Goal: Task Accomplishment & Management: Manage account settings

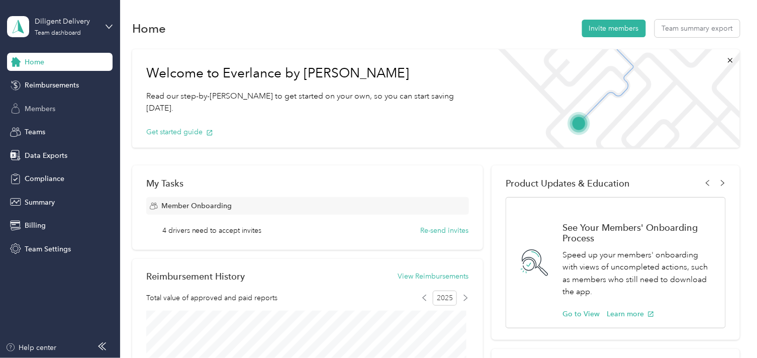
drag, startPoint x: 26, startPoint y: 104, endPoint x: 125, endPoint y: 127, distance: 101.7
click at [26, 104] on span "Members" at bounding box center [40, 109] width 31 height 11
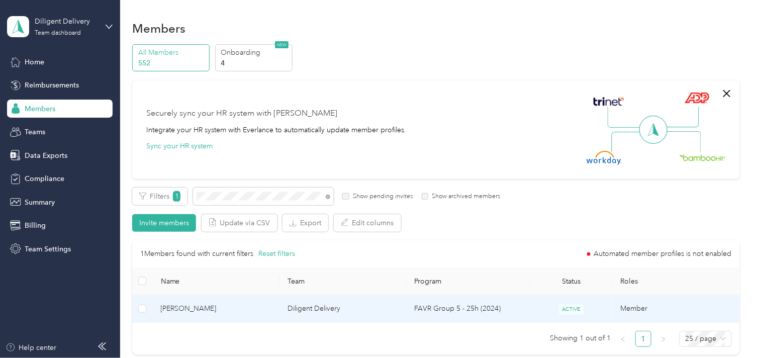
click at [222, 309] on span "[PERSON_NAME]" at bounding box center [216, 308] width 111 height 11
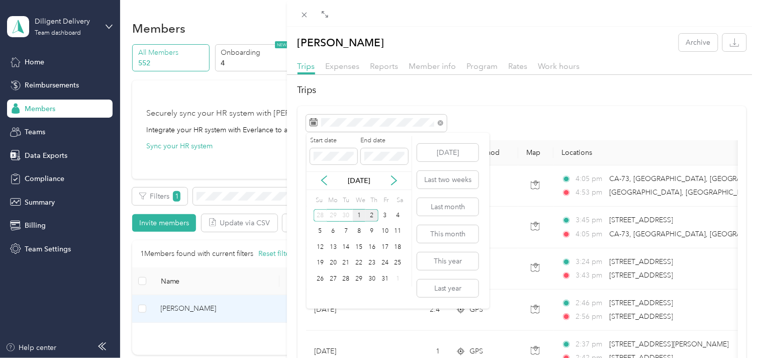
click at [361, 215] on div "1" at bounding box center [359, 215] width 13 height 13
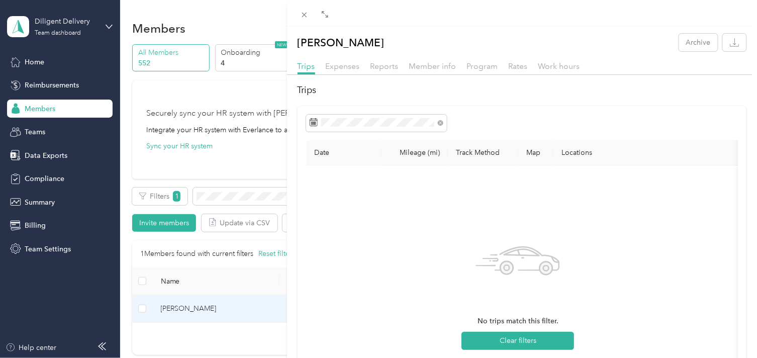
click at [217, 195] on div "[PERSON_NAME] Archive Trips Expenses Reports Member info Program Rates Work hou…" at bounding box center [378, 179] width 757 height 358
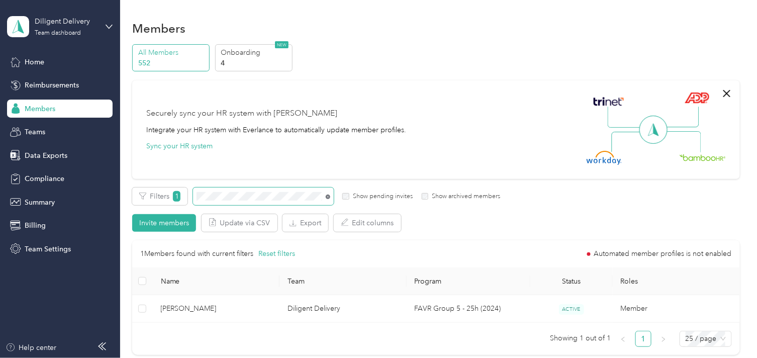
click at [329, 196] on icon at bounding box center [328, 196] width 5 height 5
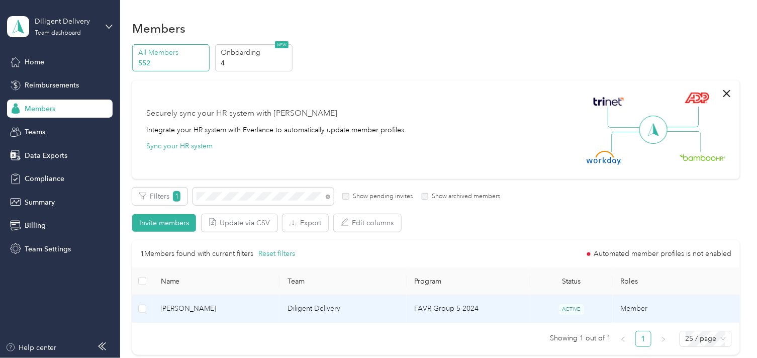
click at [248, 310] on span "[PERSON_NAME]" at bounding box center [216, 308] width 111 height 11
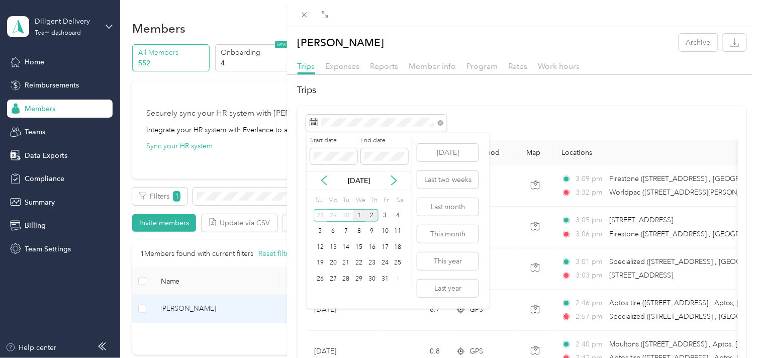
click at [358, 216] on div "1" at bounding box center [359, 215] width 13 height 13
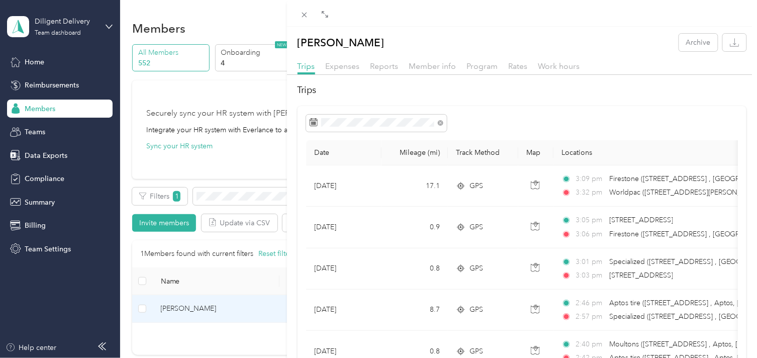
click at [248, 204] on div "[PERSON_NAME] Archive Trips Expenses Reports Member info Program Rates Work hou…" at bounding box center [378, 179] width 757 height 358
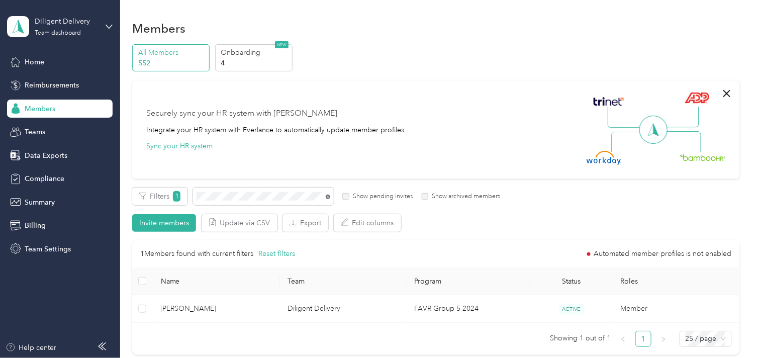
click at [329, 198] on icon at bounding box center [328, 196] width 5 height 5
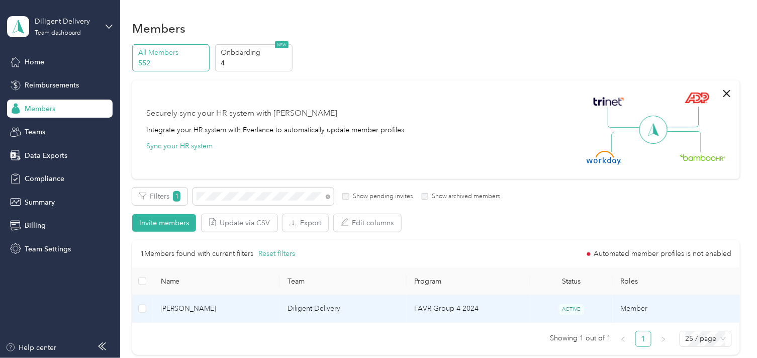
click at [268, 302] on td "[PERSON_NAME]" at bounding box center [216, 309] width 127 height 28
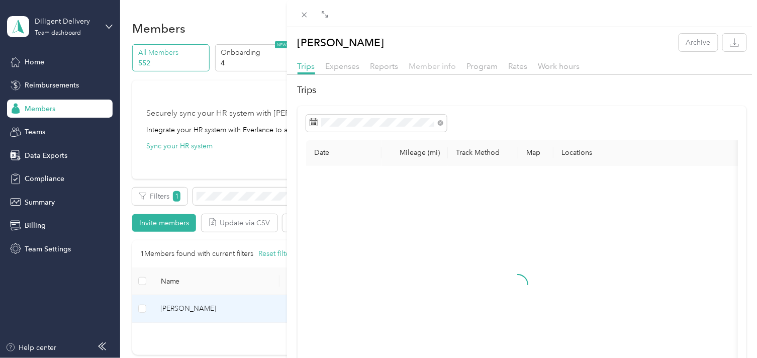
click at [414, 67] on span "Member info" at bounding box center [432, 66] width 47 height 10
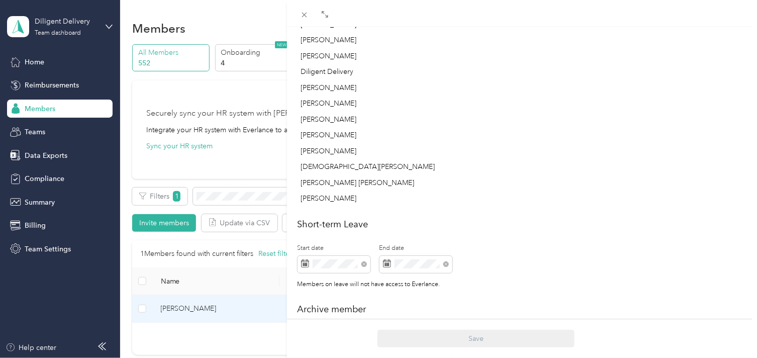
scroll to position [446, 0]
click at [254, 188] on div "[PERSON_NAME] Archive Trips Expenses Reports Member info Program Rates Work hou…" at bounding box center [378, 179] width 757 height 358
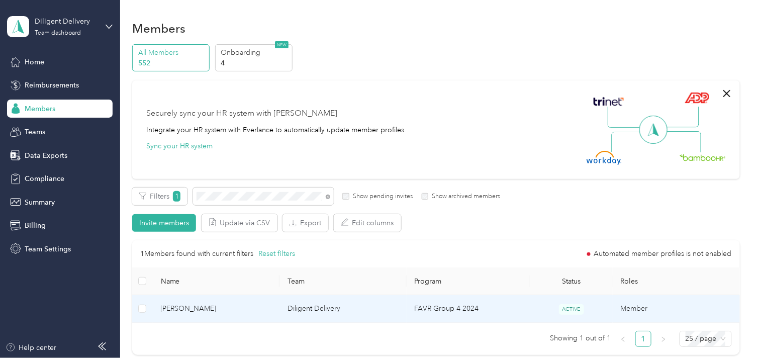
scroll to position [337, 0]
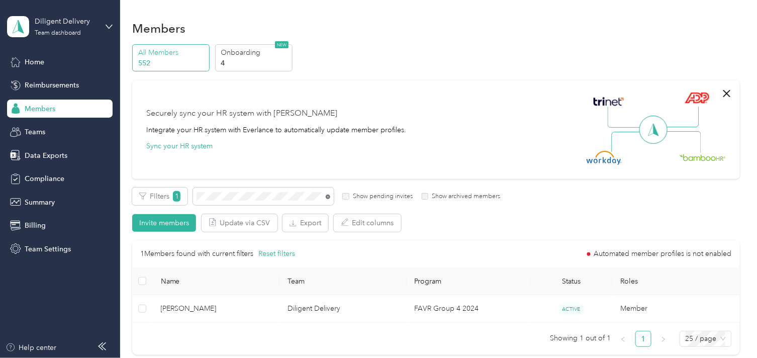
click at [329, 194] on icon at bounding box center [328, 196] width 5 height 5
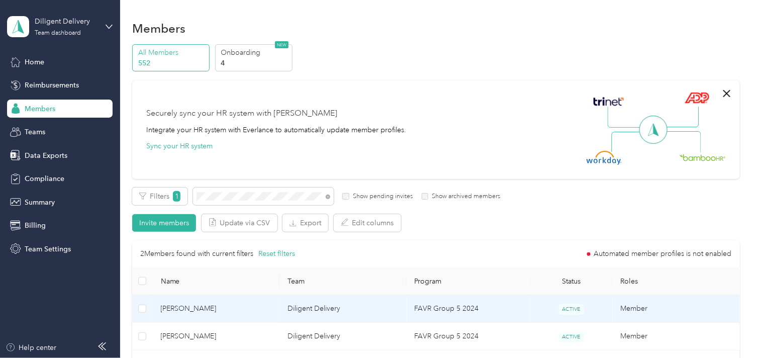
click at [259, 309] on span "[PERSON_NAME]" at bounding box center [216, 308] width 111 height 11
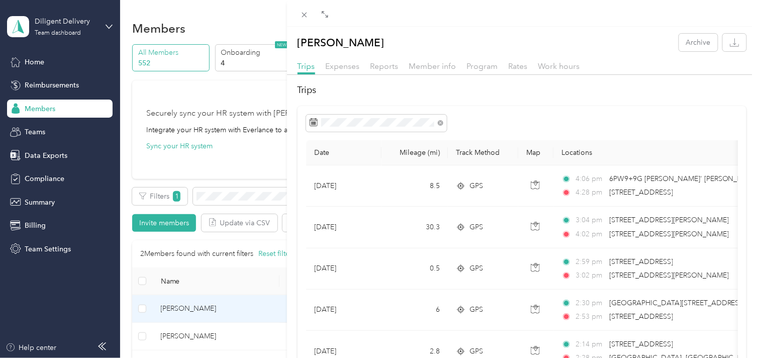
click at [240, 195] on div "[PERSON_NAME] Archive Trips Expenses Reports Member info Program Rates Work hou…" at bounding box center [378, 179] width 757 height 358
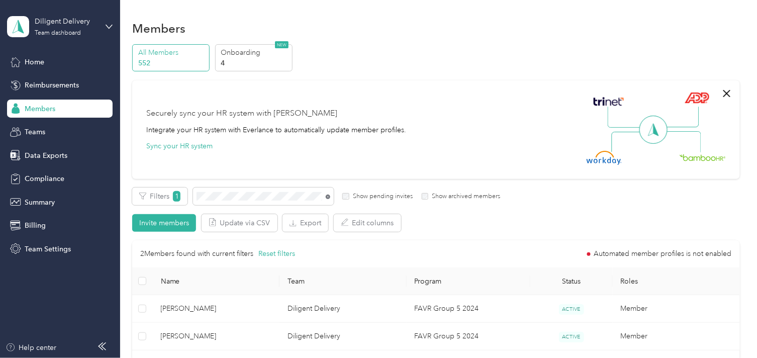
click at [327, 197] on icon at bounding box center [328, 196] width 5 height 5
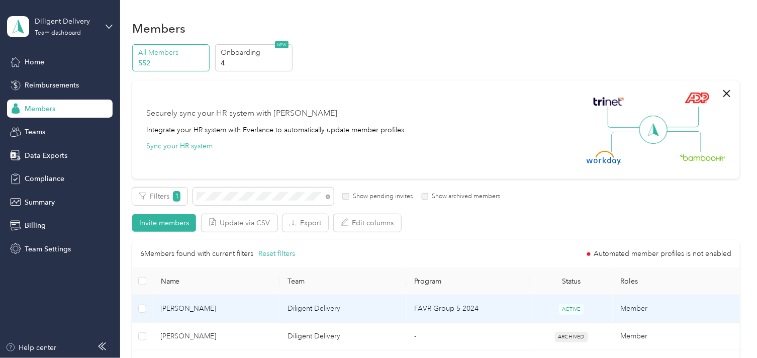
click at [259, 310] on span "[PERSON_NAME]" at bounding box center [216, 308] width 111 height 11
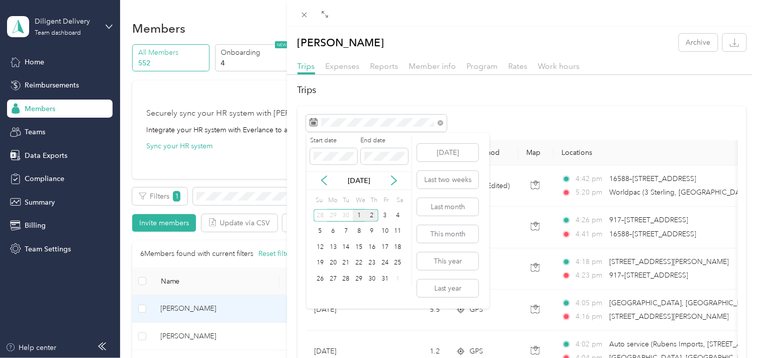
click at [360, 219] on div "1" at bounding box center [359, 215] width 13 height 13
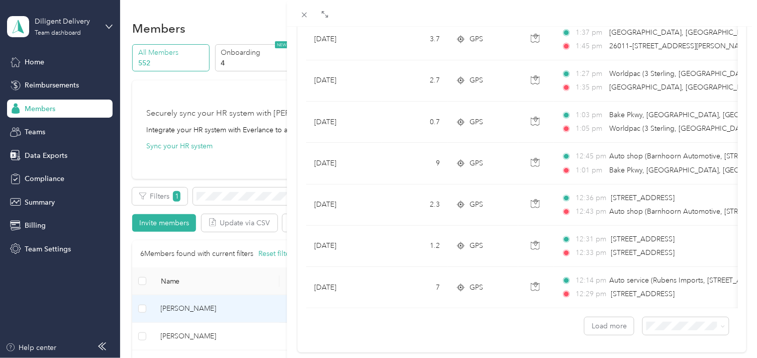
scroll to position [893, 0]
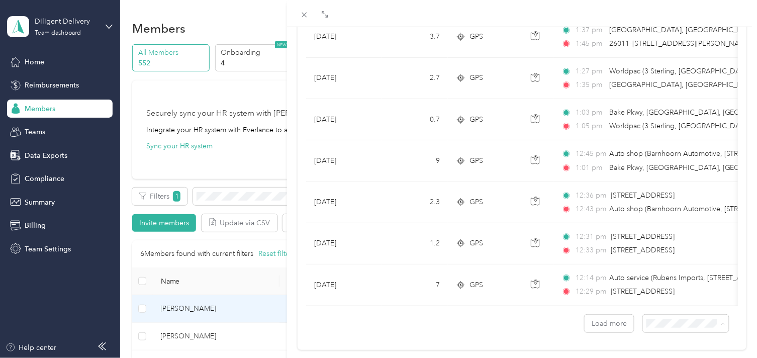
click at [671, 313] on div "100 per load" at bounding box center [678, 313] width 72 height 11
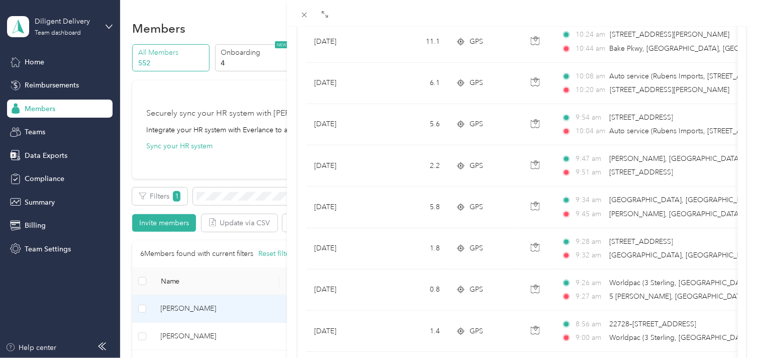
scroll to position [1473, 0]
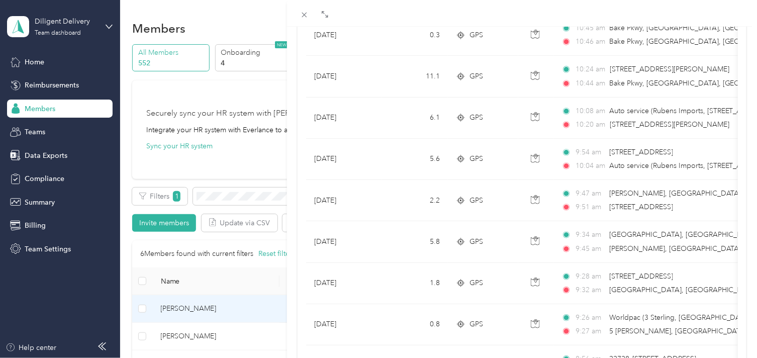
click at [242, 196] on div "[PERSON_NAME] Archive Trips Expenses Reports Member info Program Rates Work hou…" at bounding box center [378, 179] width 757 height 358
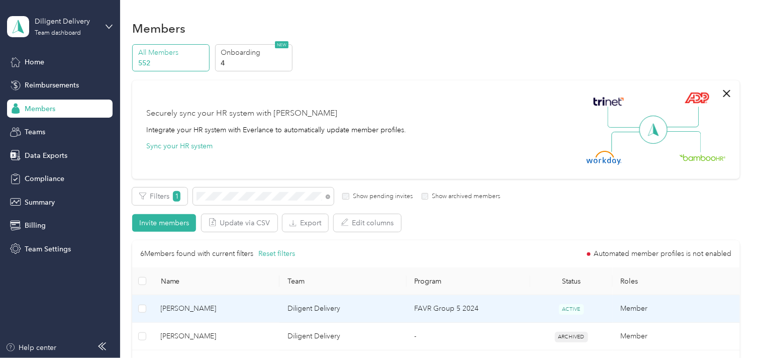
scroll to position [150, 0]
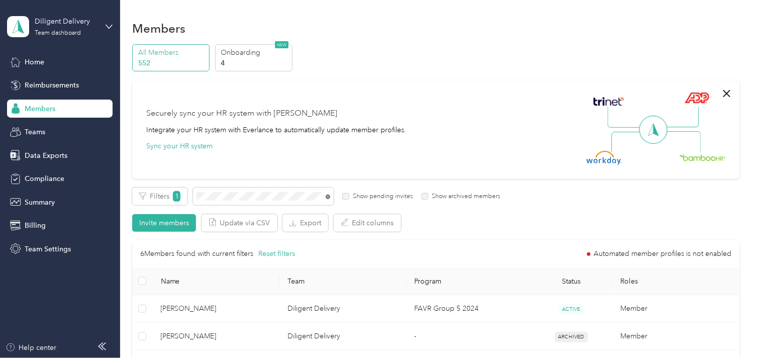
click at [327, 197] on icon at bounding box center [328, 196] width 5 height 5
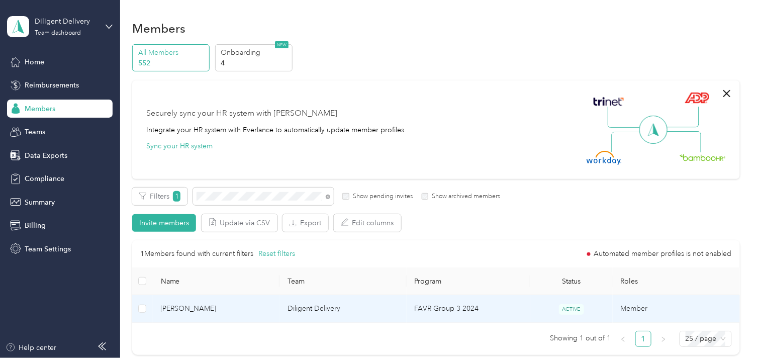
click at [239, 305] on span "[PERSON_NAME]" at bounding box center [216, 308] width 111 height 11
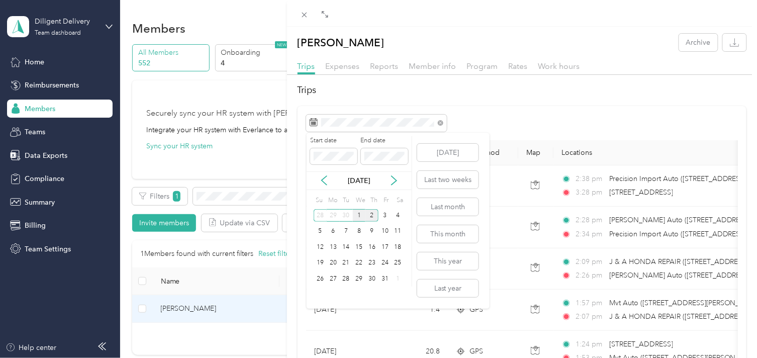
click at [360, 217] on div "1" at bounding box center [359, 215] width 13 height 13
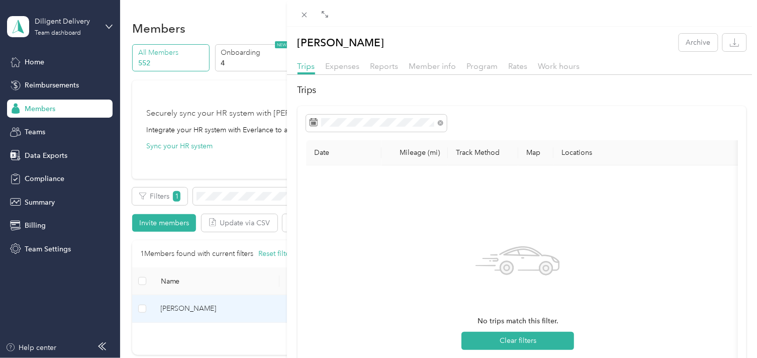
click at [229, 196] on div "[PERSON_NAME] Archive Trips Expenses Reports Member info Program Rates Work hou…" at bounding box center [378, 179] width 757 height 358
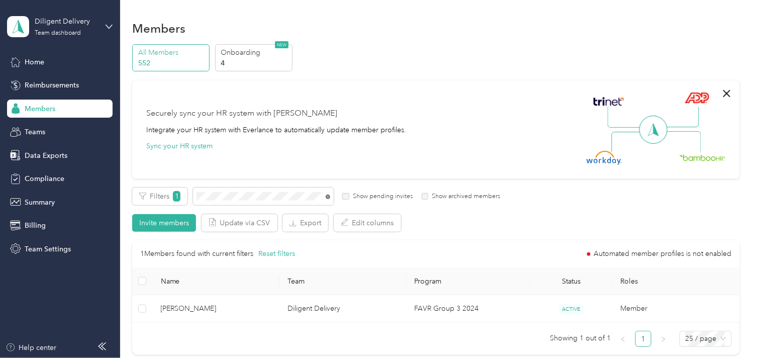
click at [327, 197] on icon at bounding box center [328, 196] width 5 height 5
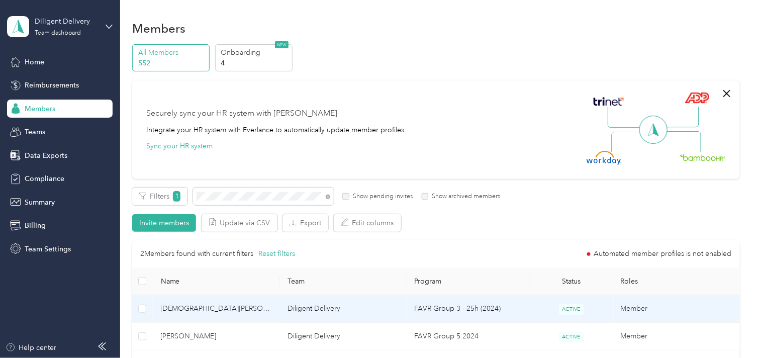
click at [239, 301] on td "[DEMOGRAPHIC_DATA][PERSON_NAME]" at bounding box center [216, 309] width 127 height 28
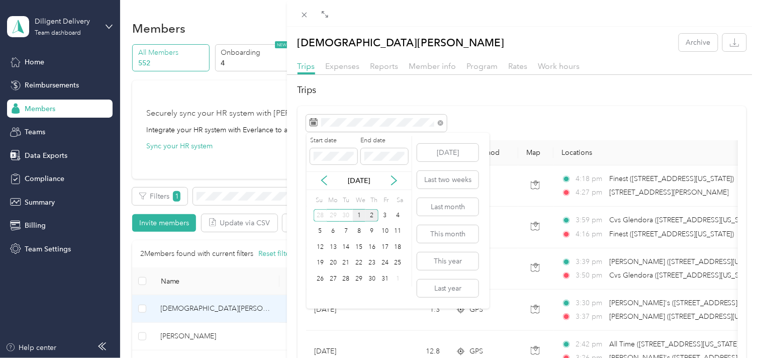
click at [357, 216] on div "1" at bounding box center [359, 215] width 13 height 13
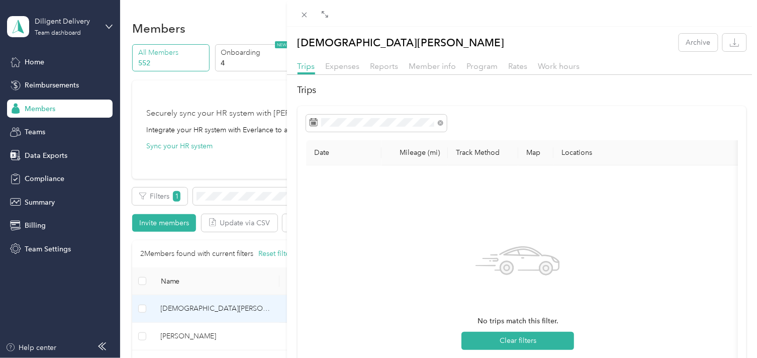
click at [238, 195] on div "[DEMOGRAPHIC_DATA][PERSON_NAME] Archive Trips Expenses Reports Member info Prog…" at bounding box center [378, 179] width 757 height 358
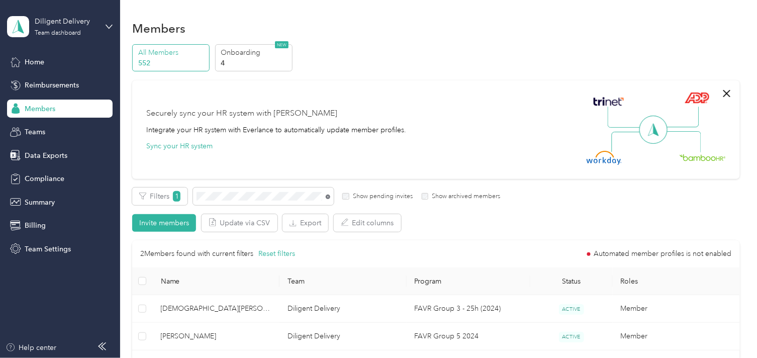
click at [330, 197] on span at bounding box center [263, 196] width 141 height 18
click at [329, 197] on icon at bounding box center [328, 196] width 5 height 5
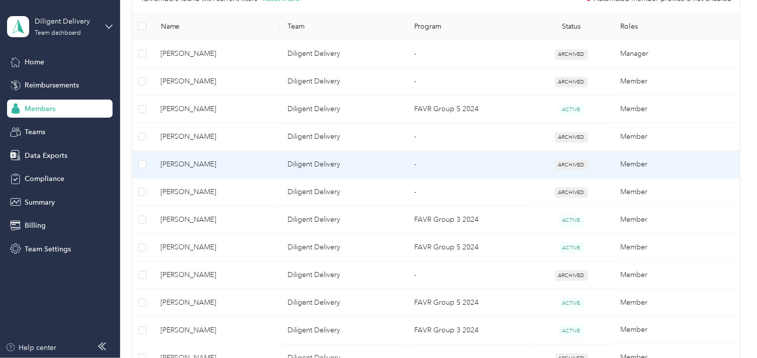
scroll to position [335, 0]
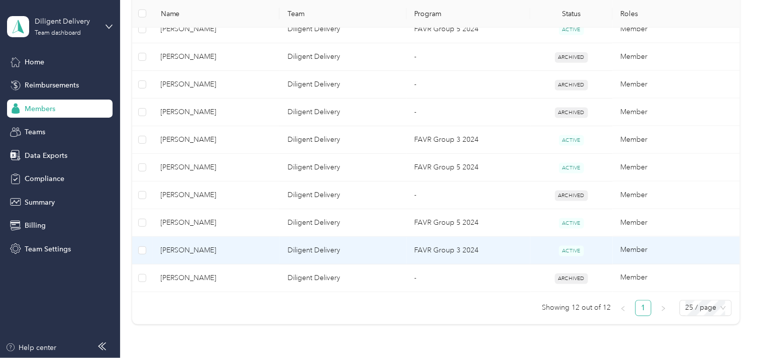
click at [219, 248] on span "[PERSON_NAME]" at bounding box center [216, 250] width 111 height 11
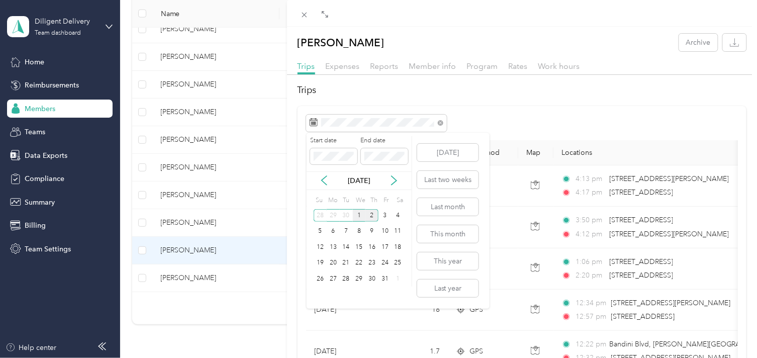
click at [360, 214] on div "1" at bounding box center [359, 215] width 13 height 13
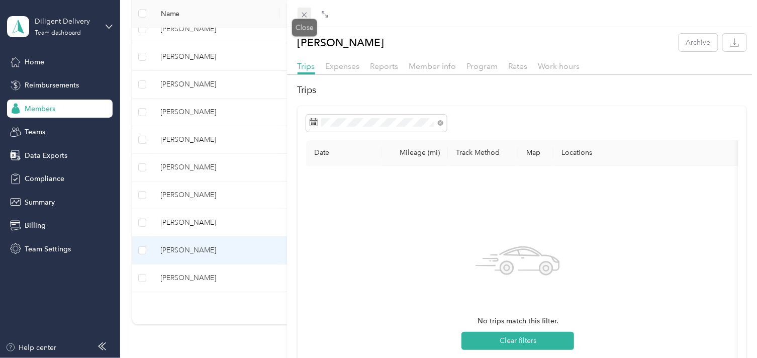
click at [301, 12] on icon at bounding box center [304, 15] width 9 height 9
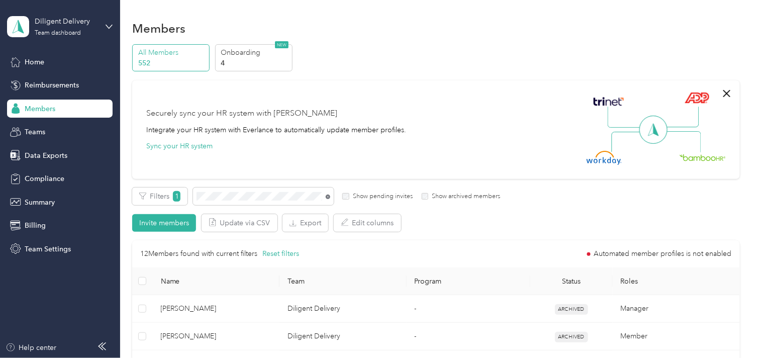
click at [327, 196] on icon at bounding box center [328, 196] width 5 height 5
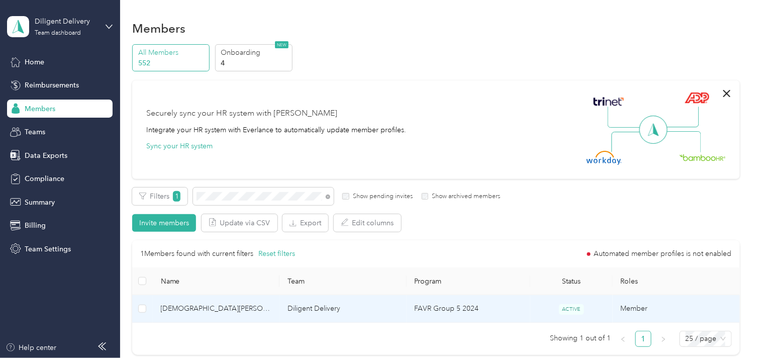
click at [219, 313] on span "[DEMOGRAPHIC_DATA][PERSON_NAME]" at bounding box center [216, 308] width 111 height 11
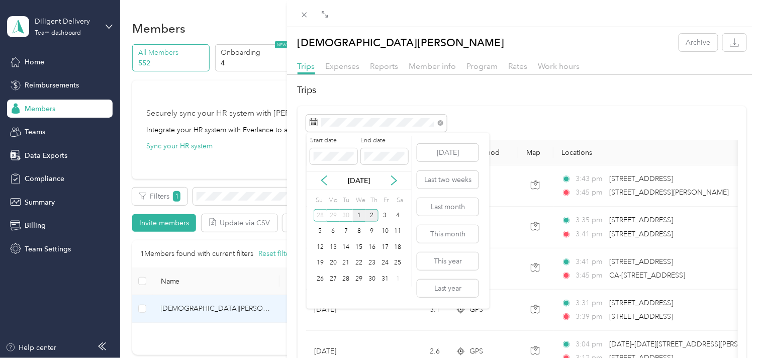
click at [357, 214] on div "1" at bounding box center [359, 215] width 13 height 13
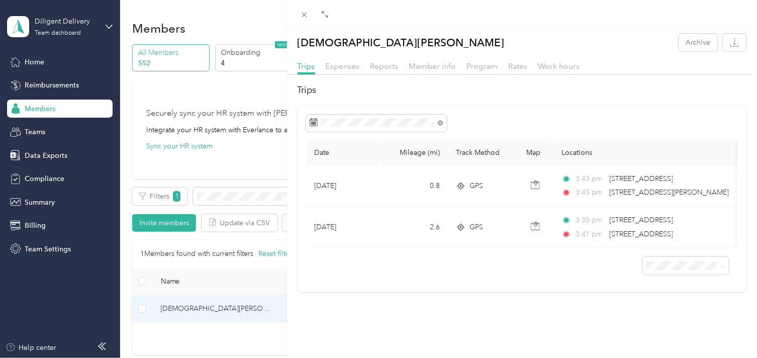
click at [225, 191] on div "[PERSON_NAME] Archive Trips Expenses Reports Member info Program Rates Work hou…" at bounding box center [378, 179] width 757 height 358
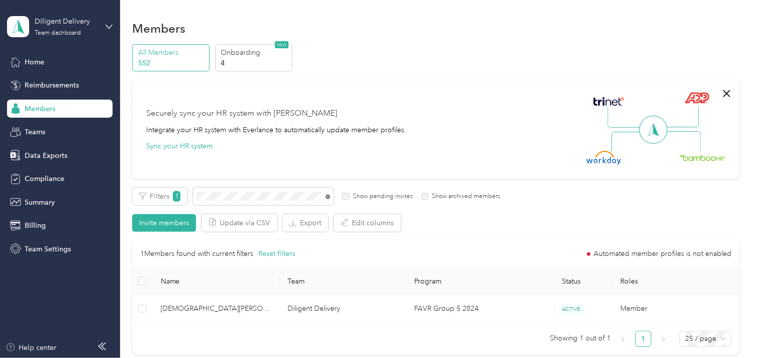
click at [326, 197] on icon at bounding box center [328, 196] width 5 height 5
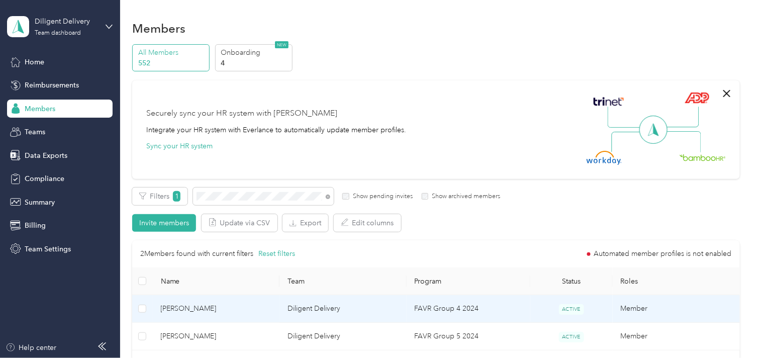
click at [246, 310] on span "[PERSON_NAME]" at bounding box center [216, 308] width 111 height 11
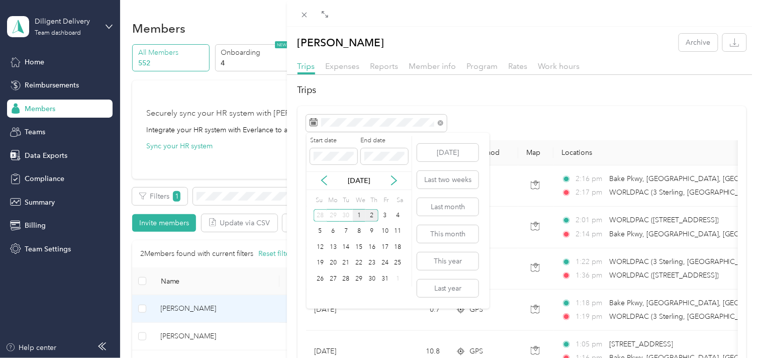
click at [358, 218] on div "1" at bounding box center [359, 215] width 13 height 13
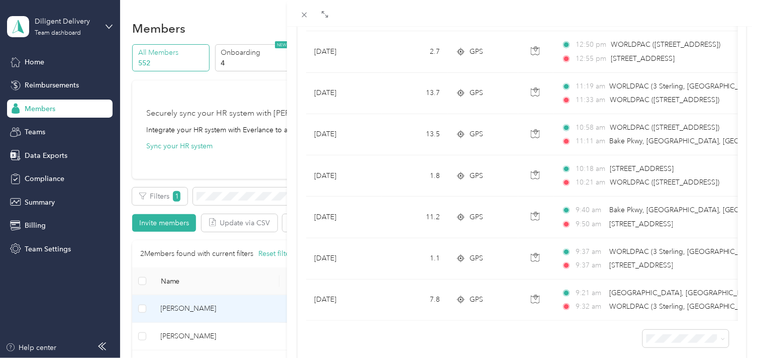
scroll to position [390, 0]
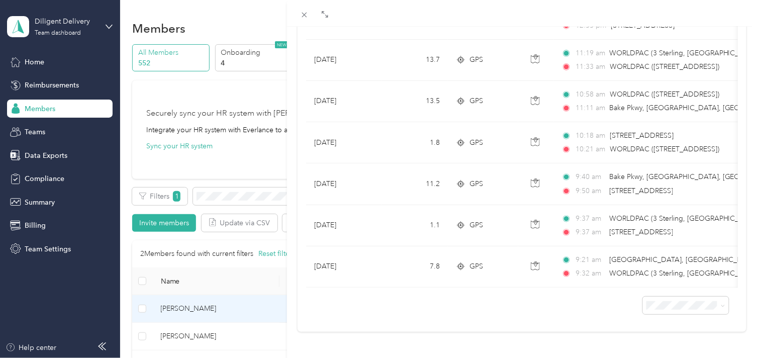
click at [663, 277] on span "100 per load" at bounding box center [662, 278] width 41 height 9
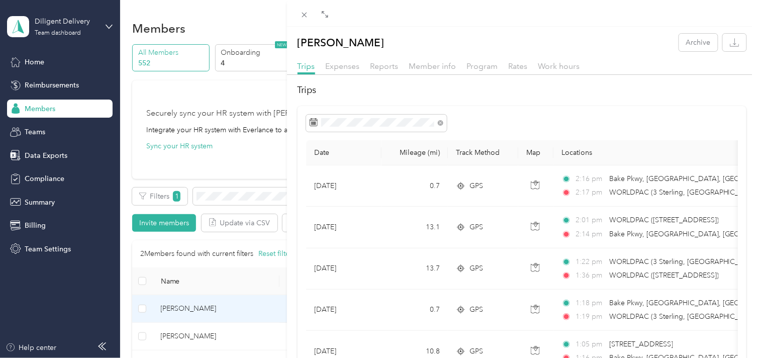
drag, startPoint x: 229, startPoint y: 199, endPoint x: 238, endPoint y: 199, distance: 9.6
click at [229, 199] on div "[PERSON_NAME] Archive Trips Expenses Reports Member info Program Rates Work hou…" at bounding box center [378, 179] width 757 height 358
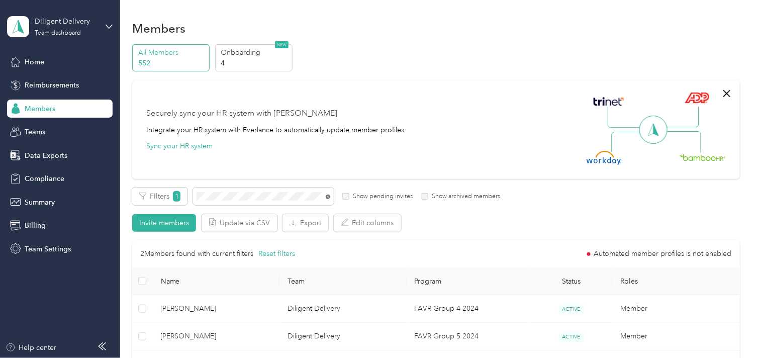
click at [327, 198] on icon at bounding box center [328, 196] width 5 height 5
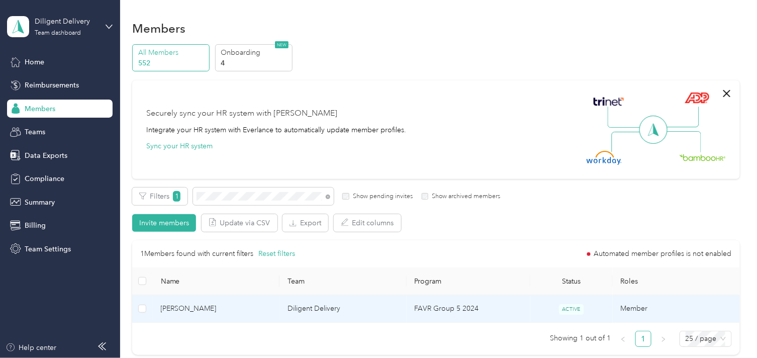
click at [229, 308] on span "[PERSON_NAME]" at bounding box center [216, 308] width 111 height 11
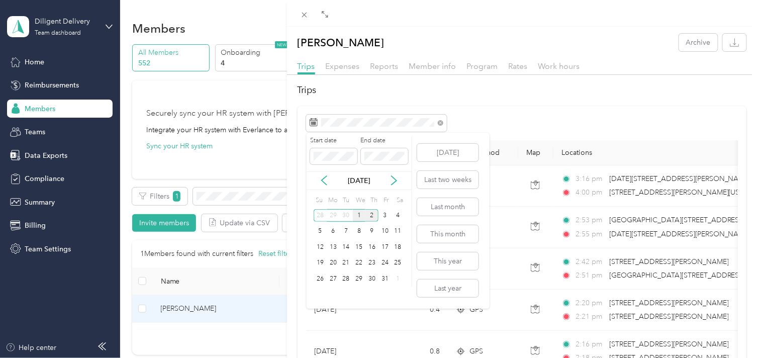
click at [360, 212] on div "1" at bounding box center [359, 215] width 13 height 13
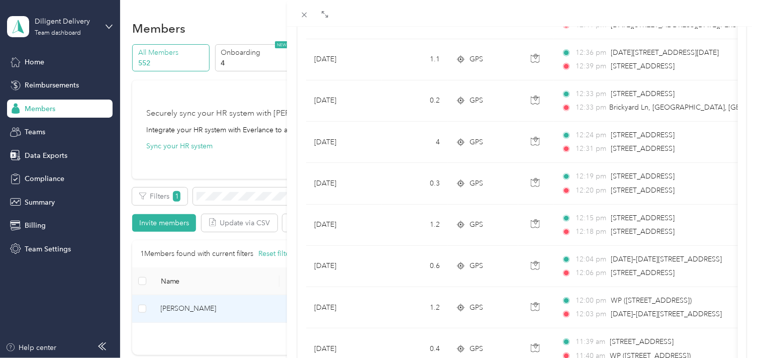
scroll to position [928, 0]
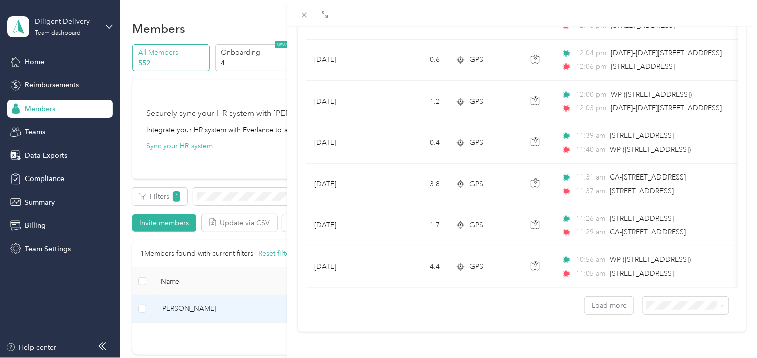
click at [671, 277] on span "100 per load" at bounding box center [662, 278] width 41 height 9
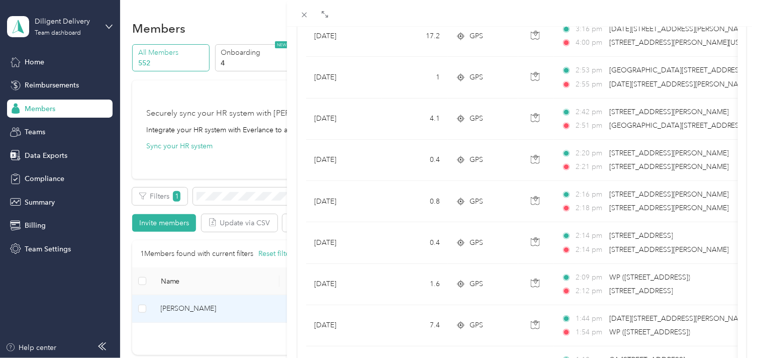
scroll to position [928, 0]
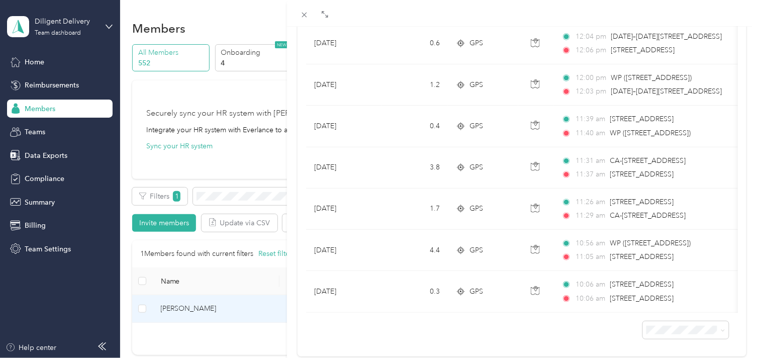
click at [222, 195] on div "[PERSON_NAME] Archive Trips Expenses Reports Member info Program Rates Work hou…" at bounding box center [378, 179] width 757 height 358
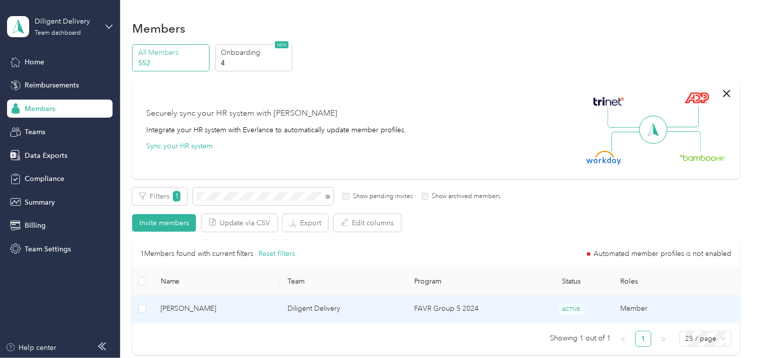
scroll to position [150, 0]
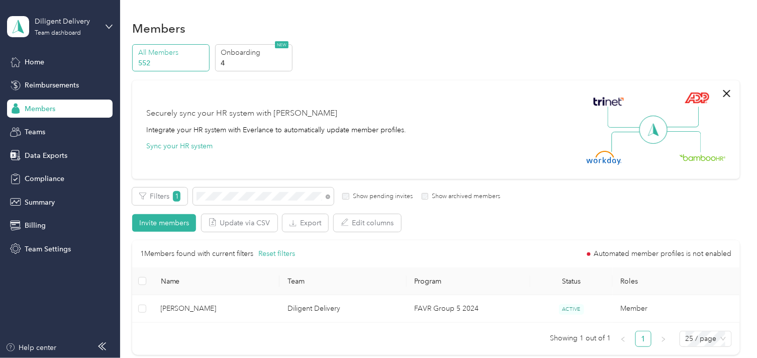
drag, startPoint x: 328, startPoint y: 195, endPoint x: 281, endPoint y: 204, distance: 47.1
click at [328, 194] on icon at bounding box center [328, 196] width 5 height 5
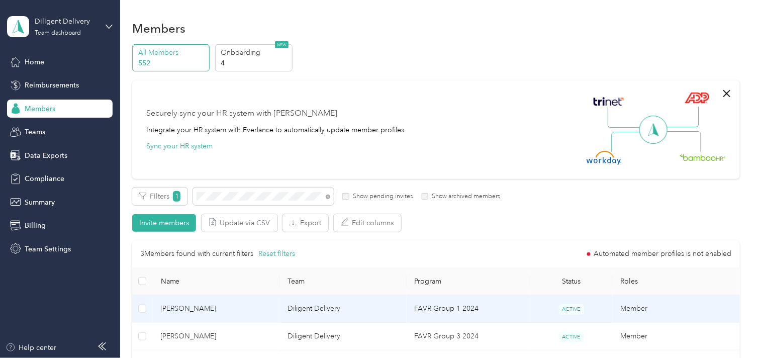
click at [273, 312] on td "[PERSON_NAME]" at bounding box center [216, 309] width 127 height 28
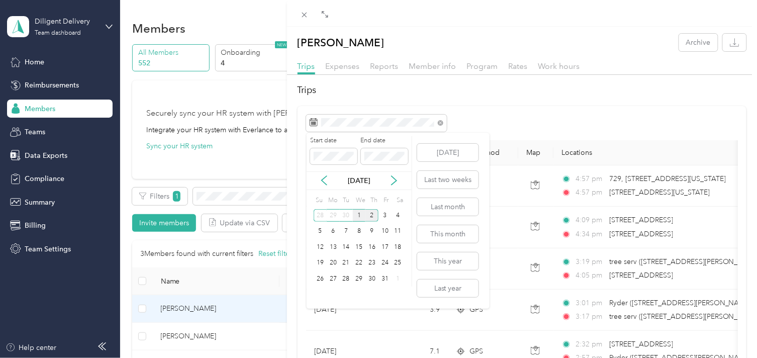
click at [357, 215] on div "1" at bounding box center [359, 215] width 13 height 13
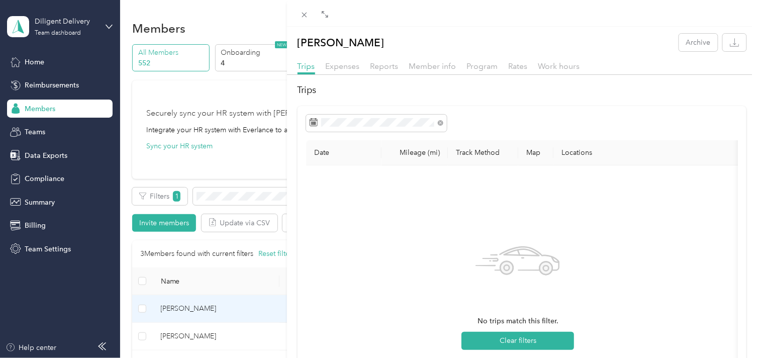
click at [226, 195] on div "[PERSON_NAME] Archive Trips Expenses Reports Member info Program Rates Work hou…" at bounding box center [378, 179] width 757 height 358
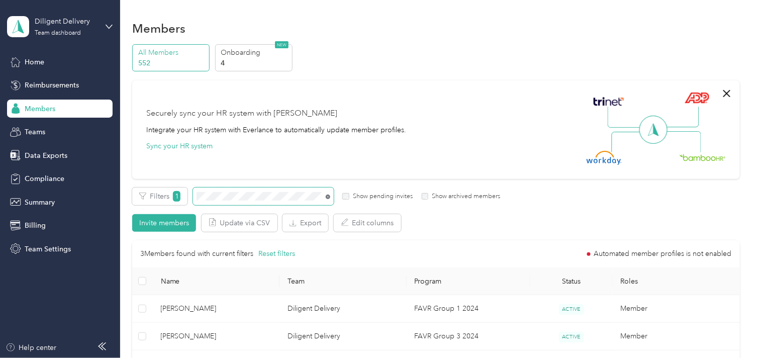
click at [328, 197] on icon at bounding box center [328, 196] width 5 height 5
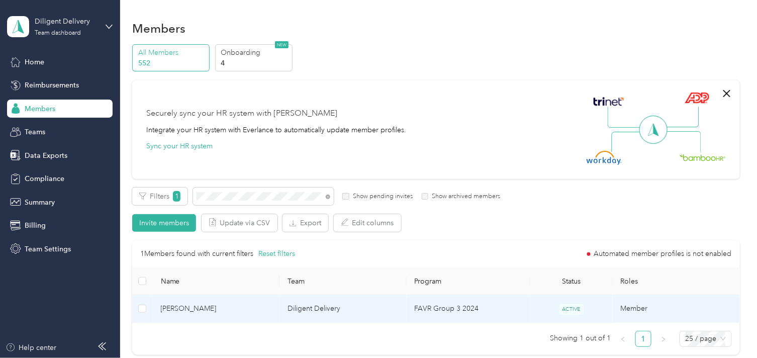
click at [257, 304] on span "[PERSON_NAME]" at bounding box center [216, 308] width 111 height 11
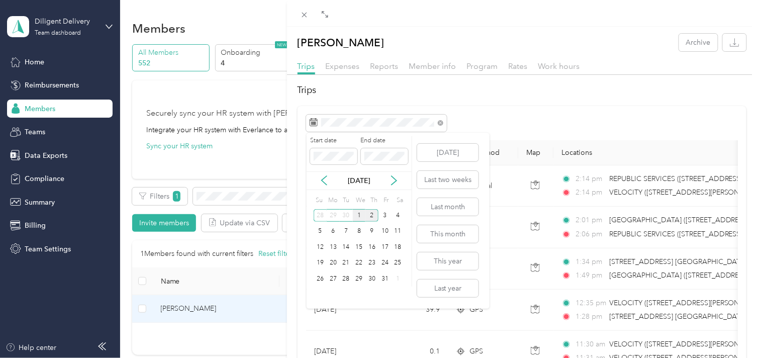
click at [362, 216] on div "1" at bounding box center [359, 215] width 13 height 13
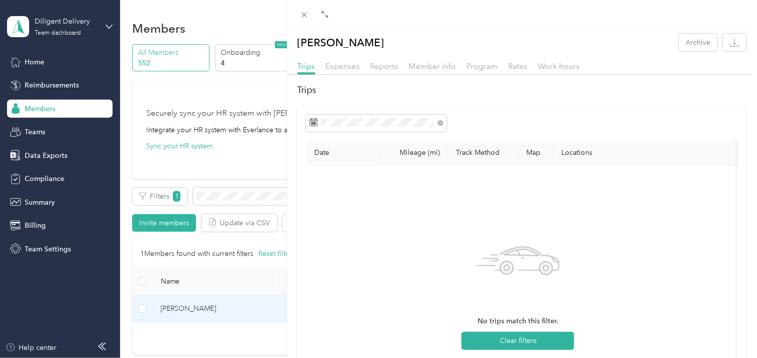
click at [238, 194] on div "[PERSON_NAME] Archive Trips Expenses Reports Member info Program Rates Work hou…" at bounding box center [378, 179] width 757 height 358
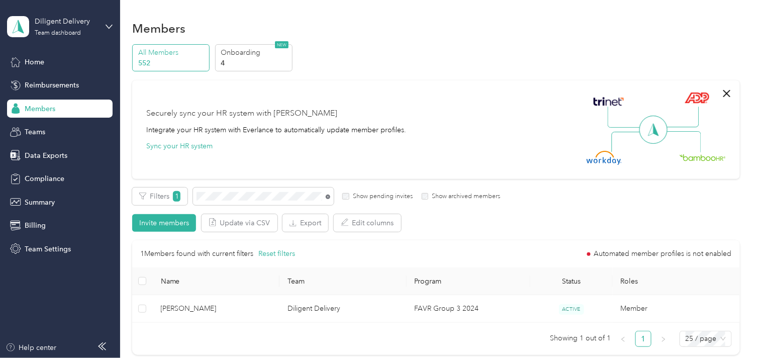
click at [328, 197] on icon at bounding box center [328, 196] width 5 height 5
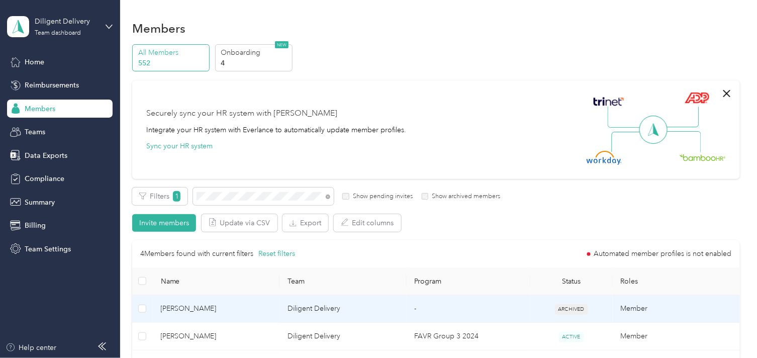
click at [252, 305] on span "[PERSON_NAME]" at bounding box center [216, 308] width 111 height 11
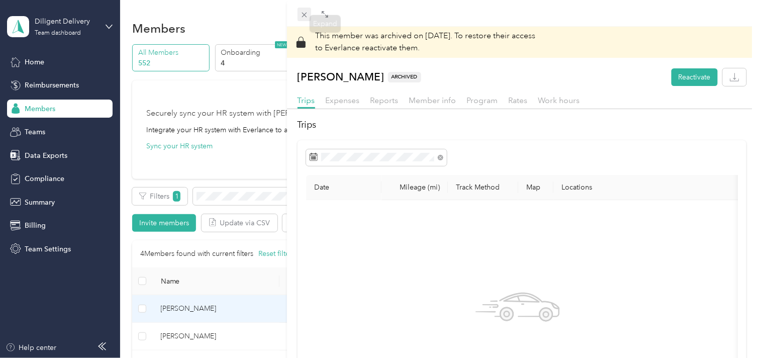
click at [307, 13] on icon at bounding box center [304, 15] width 9 height 9
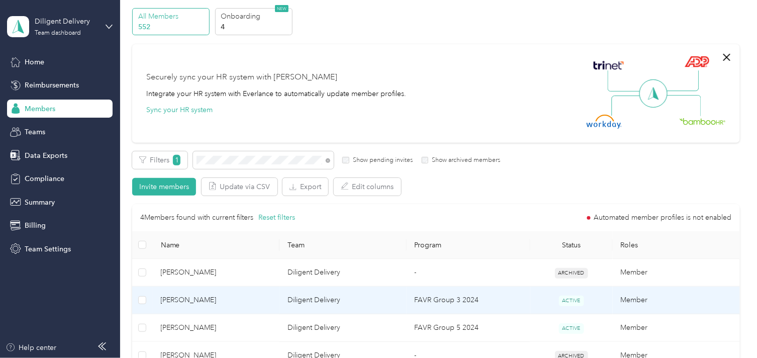
scroll to position [56, 0]
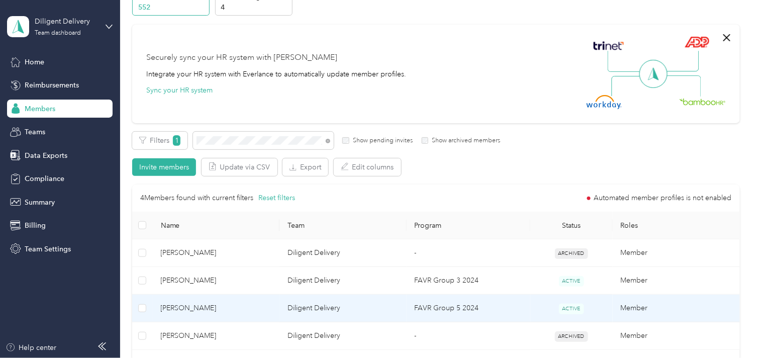
click at [257, 304] on span "[PERSON_NAME]" at bounding box center [216, 308] width 111 height 11
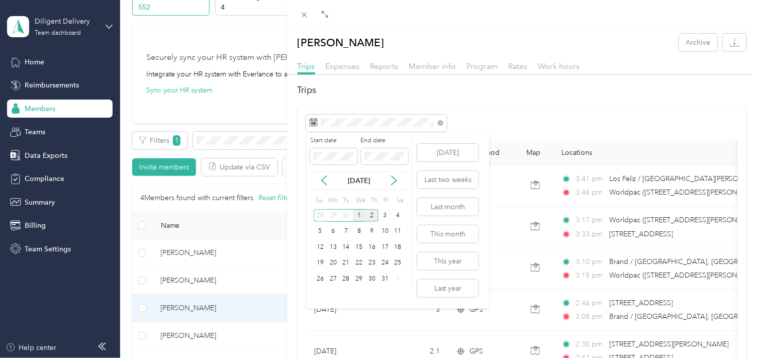
click at [359, 214] on div "1" at bounding box center [359, 215] width 13 height 13
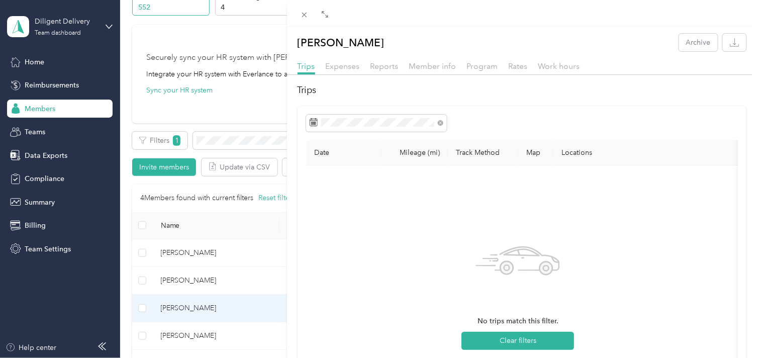
click at [233, 139] on div "[PERSON_NAME] Im Archive Trips Expenses Reports Member info Program Rates Work …" at bounding box center [378, 179] width 757 height 358
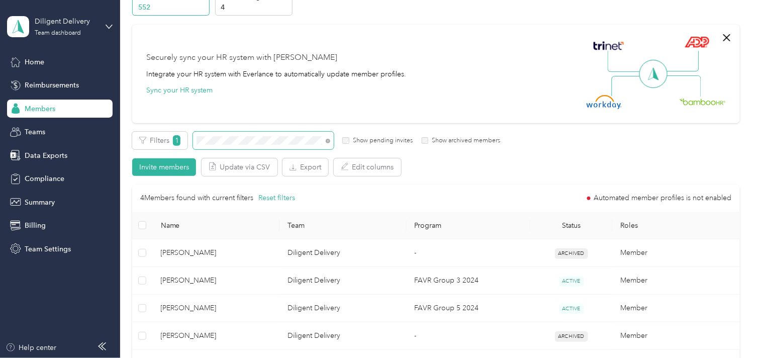
drag, startPoint x: 328, startPoint y: 141, endPoint x: 321, endPoint y: 141, distance: 7.1
click at [326, 141] on icon at bounding box center [328, 141] width 5 height 5
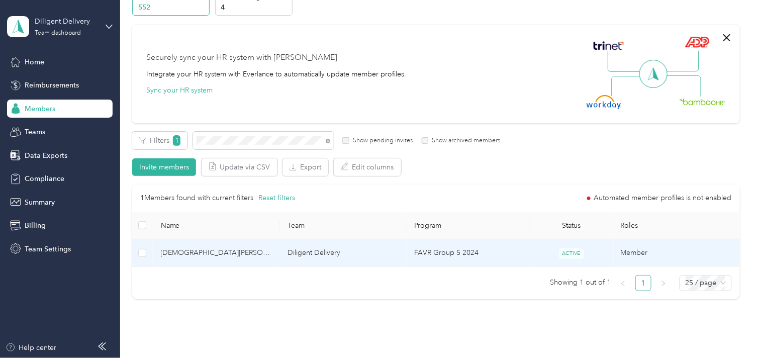
click at [262, 254] on span "[DEMOGRAPHIC_DATA][PERSON_NAME][DATE]" at bounding box center [216, 252] width 111 height 11
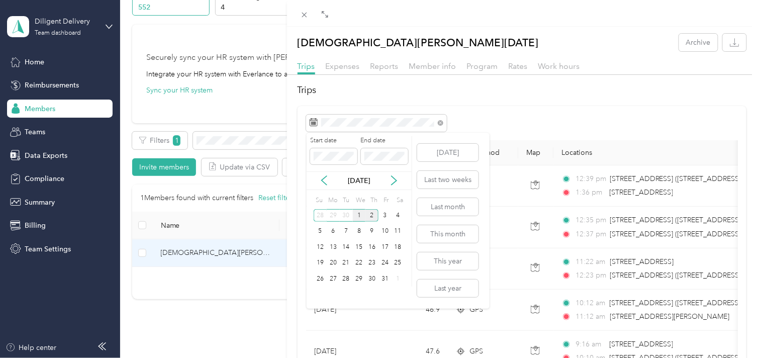
click at [356, 218] on div "1" at bounding box center [359, 215] width 13 height 13
click at [355, 218] on div "1" at bounding box center [359, 215] width 13 height 13
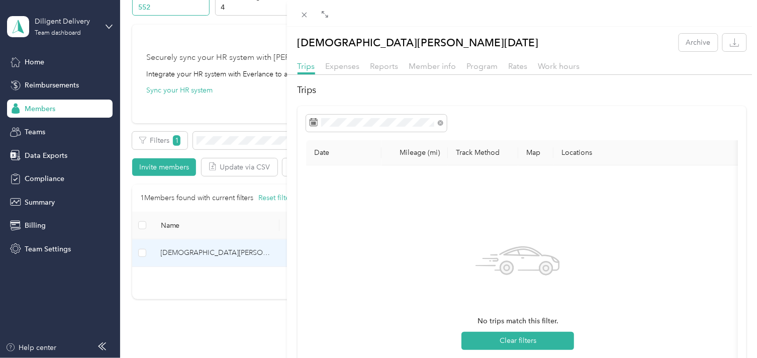
click at [214, 144] on div "[DEMOGRAPHIC_DATA][PERSON_NAME][DATE] Archive Trips Expenses Reports Member inf…" at bounding box center [378, 179] width 757 height 358
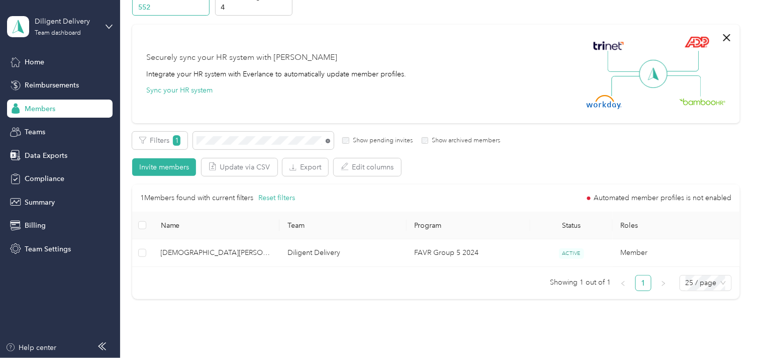
click at [328, 140] on icon at bounding box center [328, 141] width 5 height 5
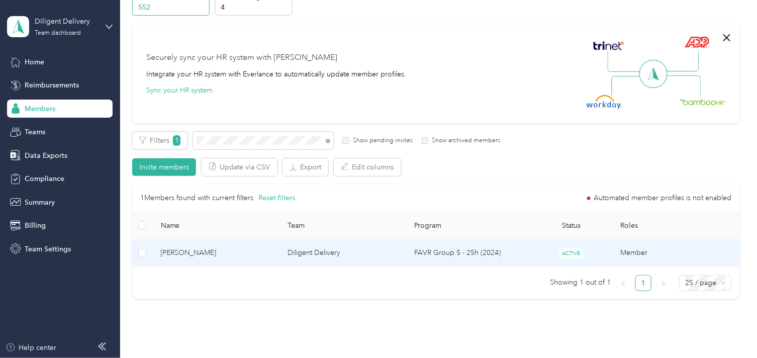
click at [276, 255] on td "[PERSON_NAME]" at bounding box center [216, 253] width 127 height 28
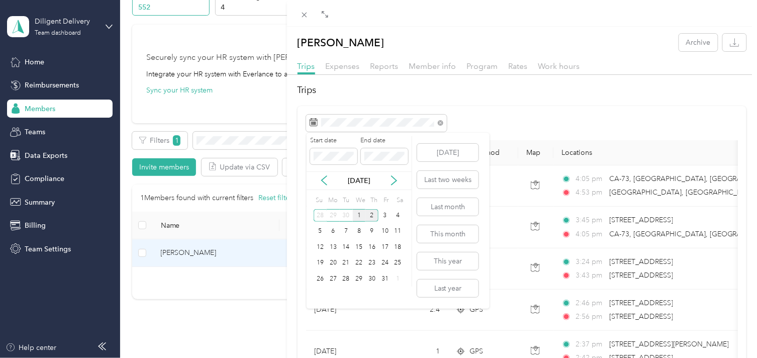
click at [357, 213] on div "1" at bounding box center [359, 215] width 13 height 13
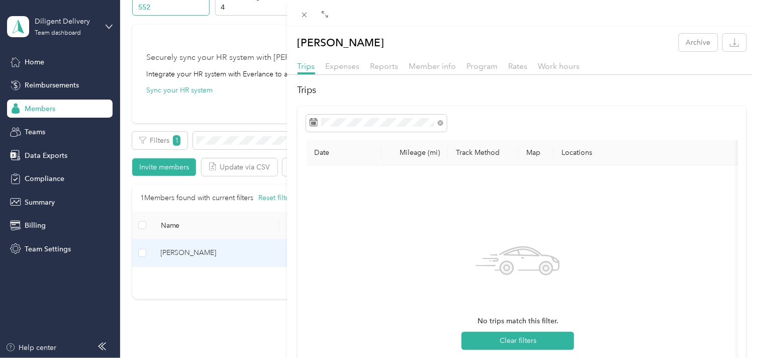
click at [258, 137] on div "[PERSON_NAME] Archive Trips Expenses Reports Member info Program Rates Work hou…" at bounding box center [378, 179] width 757 height 358
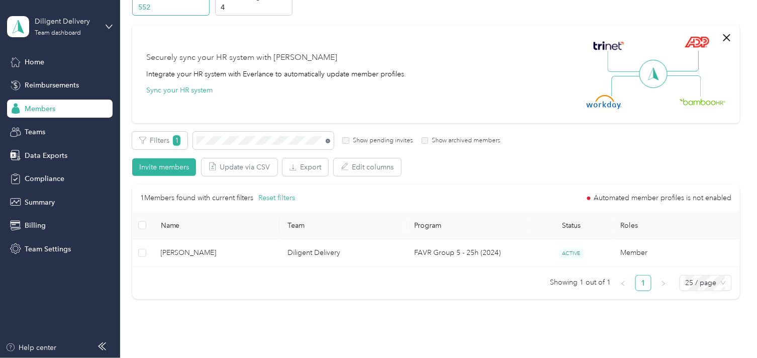
click at [327, 139] on icon at bounding box center [328, 141] width 5 height 5
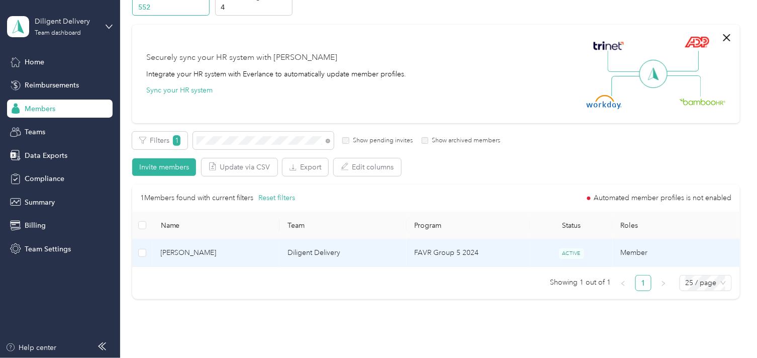
click at [268, 250] on span "[PERSON_NAME]" at bounding box center [216, 252] width 111 height 11
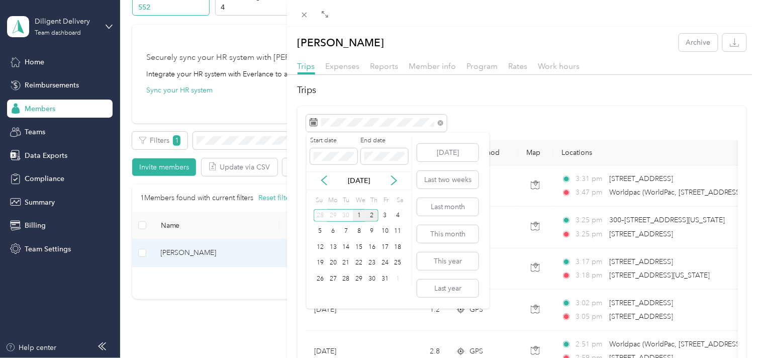
click at [358, 218] on div "1" at bounding box center [359, 215] width 13 height 13
click at [358, 217] on div "1" at bounding box center [359, 215] width 13 height 13
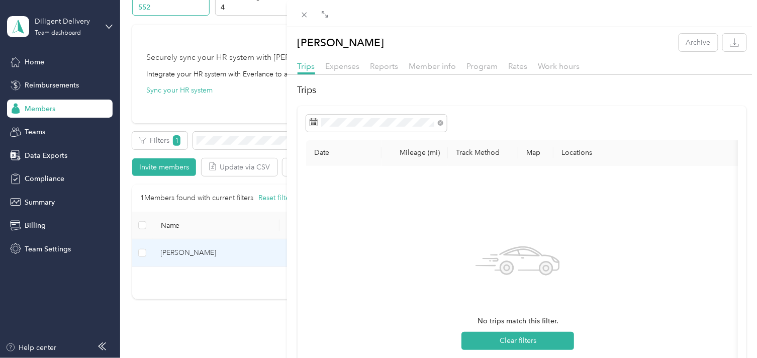
click at [228, 144] on div "[PERSON_NAME] Archive Trips Expenses Reports Member info Program Rates Work hou…" at bounding box center [378, 179] width 757 height 358
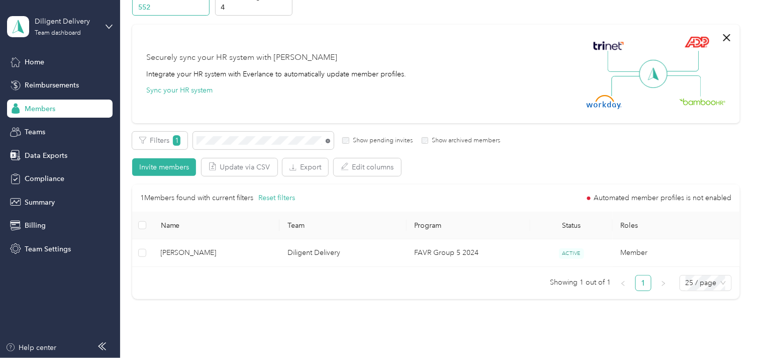
click at [327, 141] on icon at bounding box center [328, 141] width 5 height 5
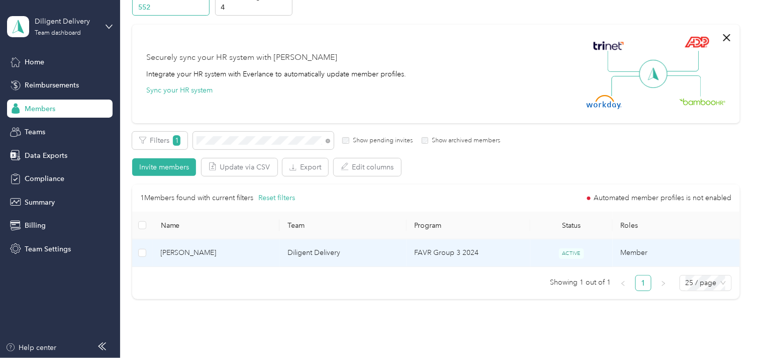
click at [258, 260] on td "[PERSON_NAME]" at bounding box center [216, 253] width 127 height 28
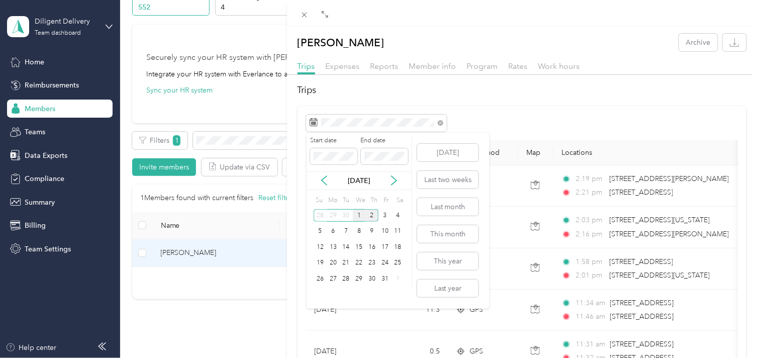
click at [360, 219] on div "1" at bounding box center [359, 215] width 13 height 13
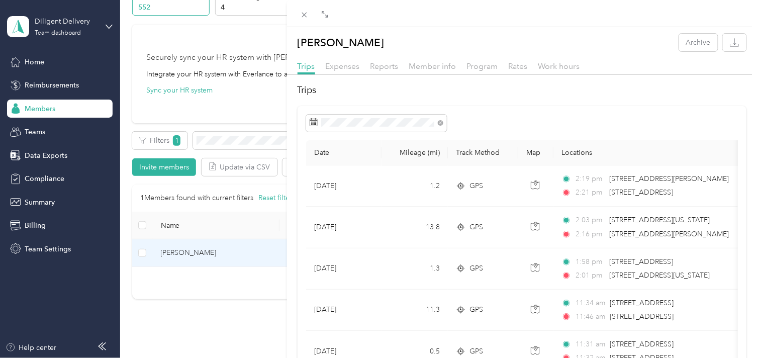
drag, startPoint x: 265, startPoint y: 140, endPoint x: 304, endPoint y: 138, distance: 38.2
click at [266, 139] on div "[PERSON_NAME] Archive Trips Expenses Reports Member info Program Rates Work hou…" at bounding box center [378, 179] width 757 height 358
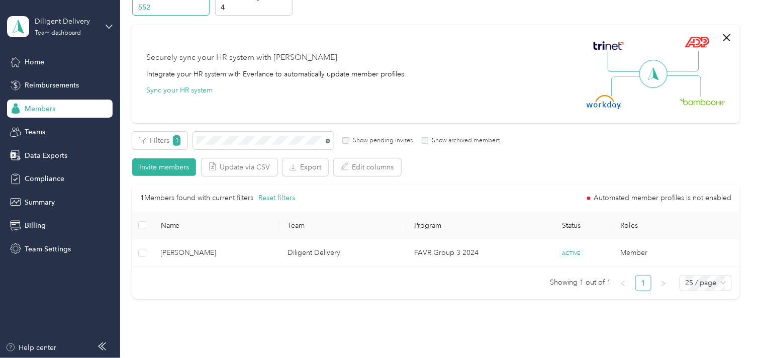
click at [327, 140] on icon at bounding box center [328, 141] width 5 height 5
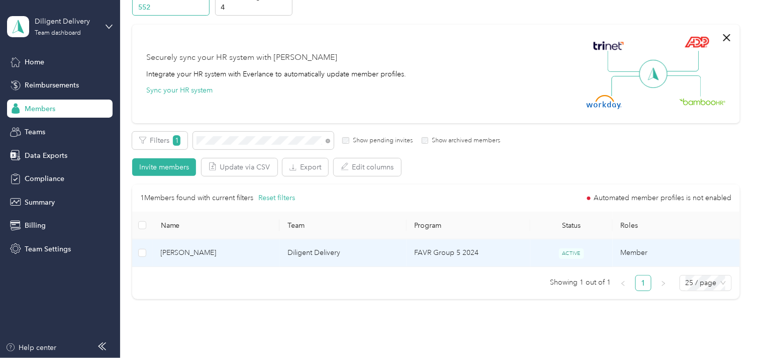
click at [237, 253] on span "[PERSON_NAME]" at bounding box center [216, 252] width 111 height 11
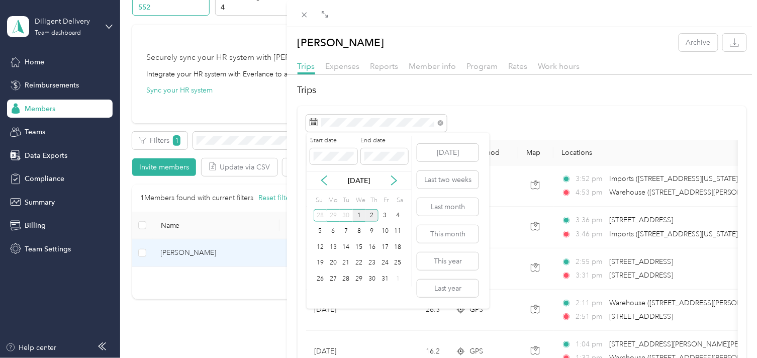
click at [362, 213] on div "1" at bounding box center [359, 215] width 13 height 13
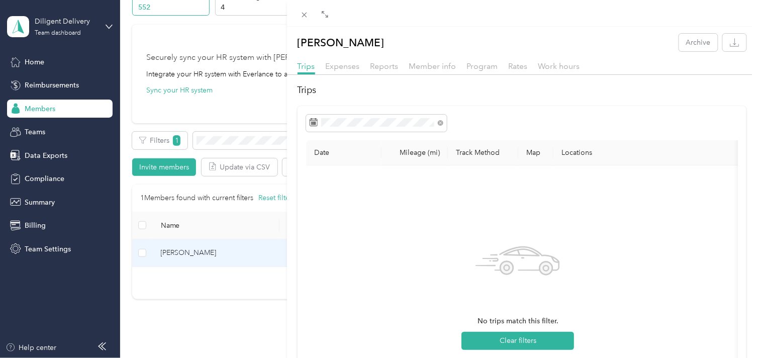
drag, startPoint x: 243, startPoint y: 143, endPoint x: 277, endPoint y: 132, distance: 35.4
click at [242, 140] on div "[PERSON_NAME] Archive Trips Expenses Reports Member info Program Rates Work hou…" at bounding box center [378, 179] width 757 height 358
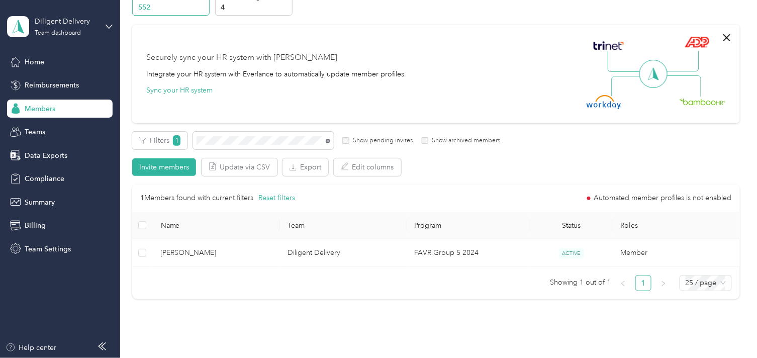
click at [327, 140] on icon at bounding box center [328, 141] width 5 height 5
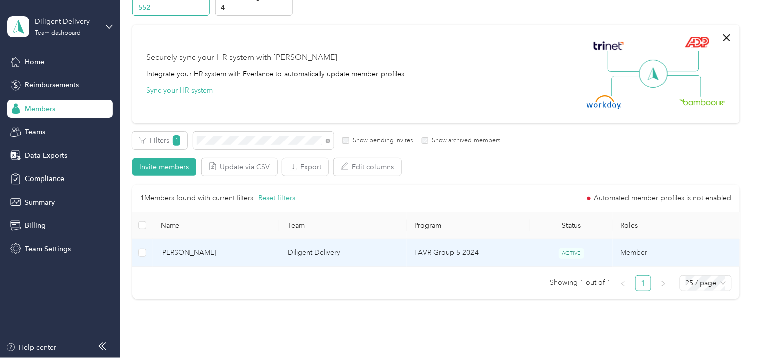
click at [280, 252] on td "Diligent Delivery" at bounding box center [342, 253] width 127 height 28
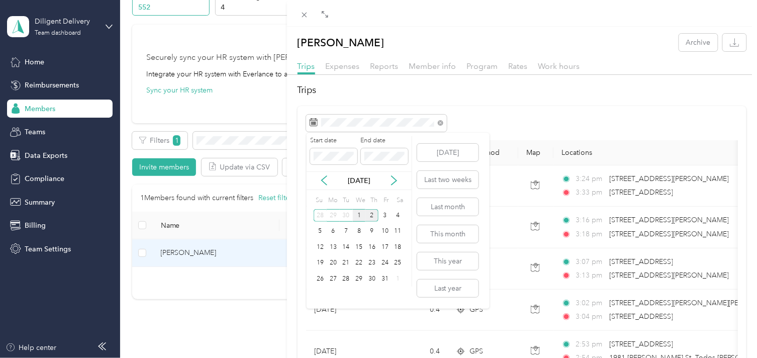
click at [357, 214] on div "1" at bounding box center [359, 215] width 13 height 13
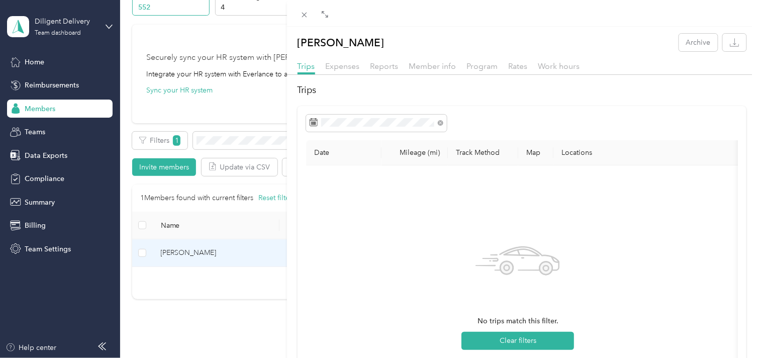
click at [268, 136] on div "[PERSON_NAME] Archive Trips Expenses Reports Member info Program Rates Work hou…" at bounding box center [378, 179] width 757 height 358
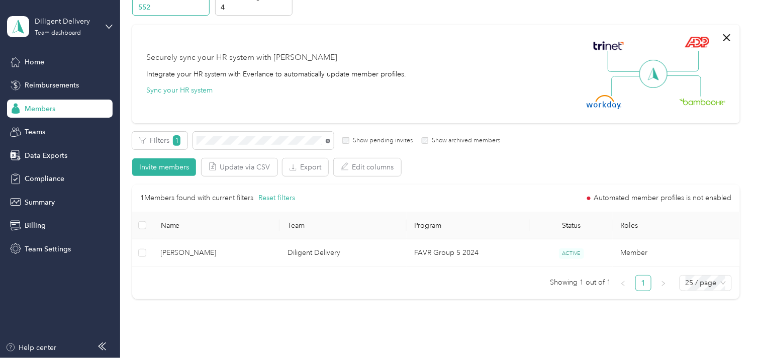
click at [328, 141] on icon at bounding box center [328, 141] width 5 height 5
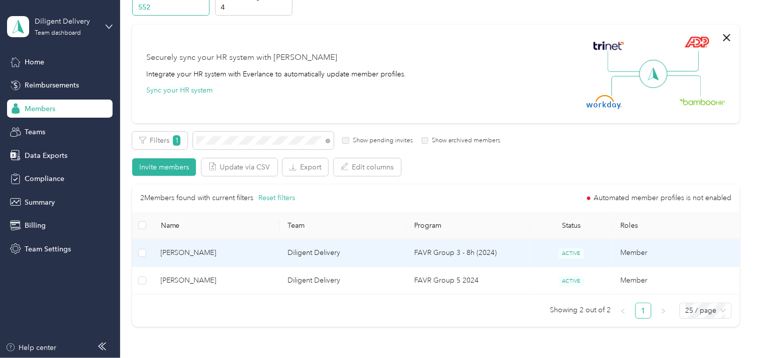
click at [243, 255] on span "[PERSON_NAME]" at bounding box center [216, 252] width 111 height 11
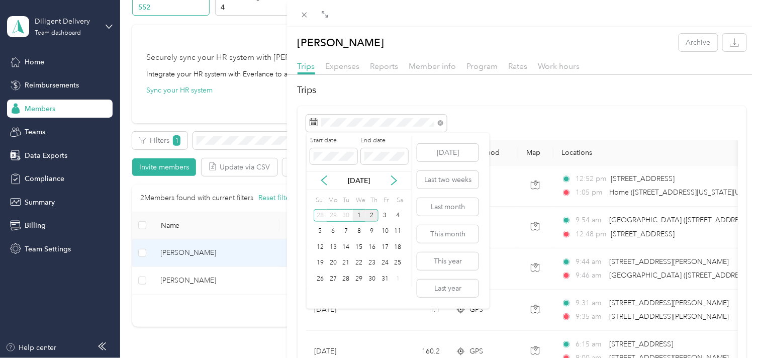
click at [358, 213] on div "1" at bounding box center [359, 215] width 13 height 13
click at [359, 213] on div "1" at bounding box center [359, 215] width 13 height 13
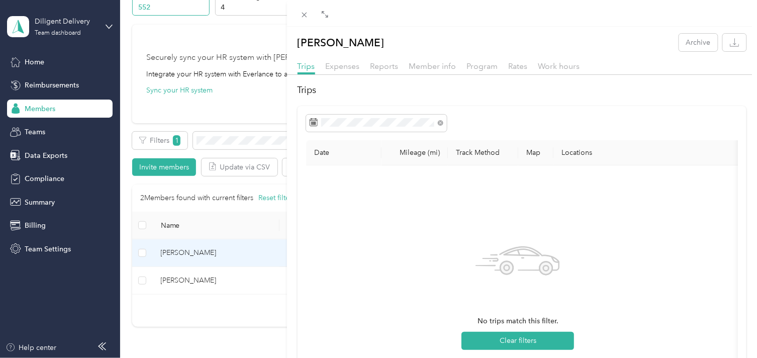
click at [232, 143] on div "[PERSON_NAME] Archive Trips Expenses Reports Member info Program Rates Work hou…" at bounding box center [378, 179] width 757 height 358
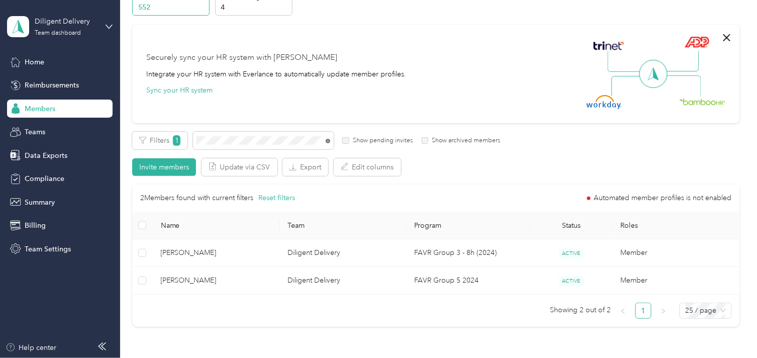
click at [327, 141] on icon at bounding box center [328, 141] width 5 height 5
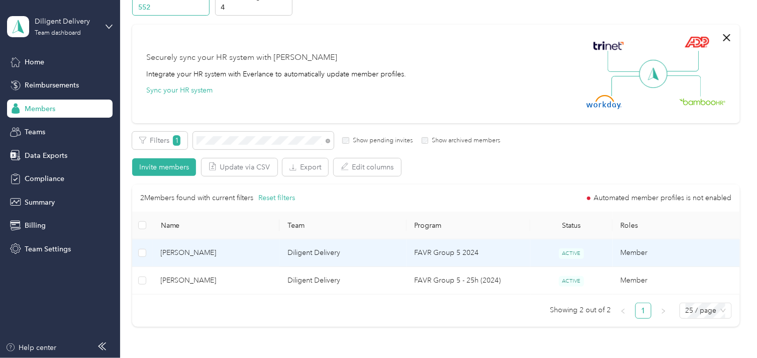
click at [248, 254] on span "[PERSON_NAME]" at bounding box center [216, 252] width 111 height 11
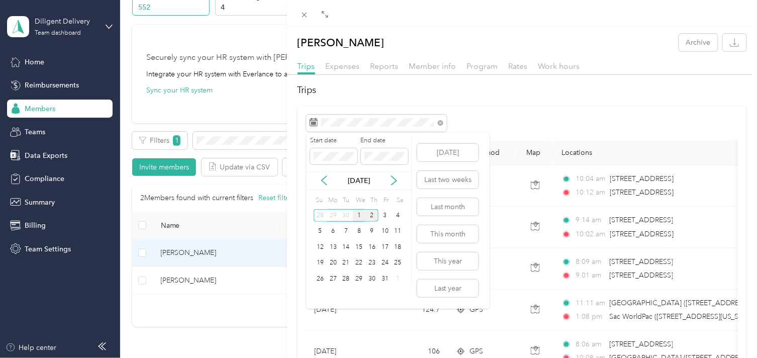
click at [359, 217] on div "1" at bounding box center [359, 215] width 13 height 13
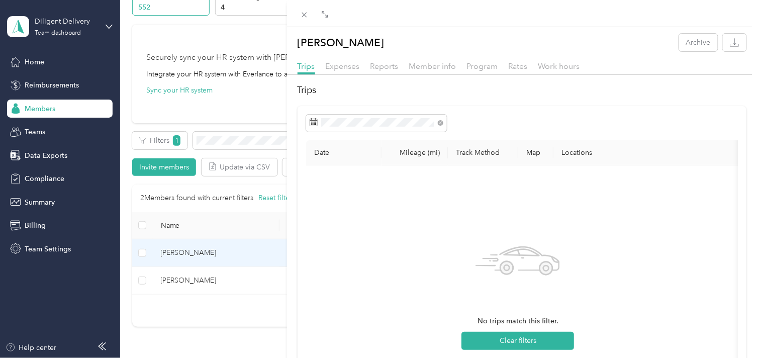
click at [237, 141] on div "[PERSON_NAME] Archive Trips Expenses Reports Member info Program Rates Work hou…" at bounding box center [378, 179] width 757 height 358
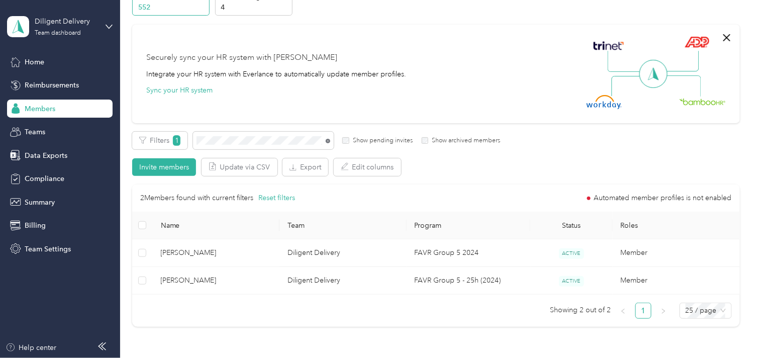
click at [327, 141] on icon at bounding box center [328, 141] width 5 height 5
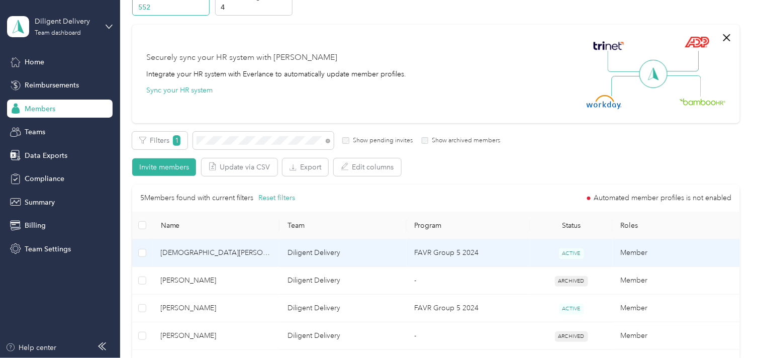
click at [253, 253] on span "[DEMOGRAPHIC_DATA][PERSON_NAME]" at bounding box center [216, 252] width 111 height 11
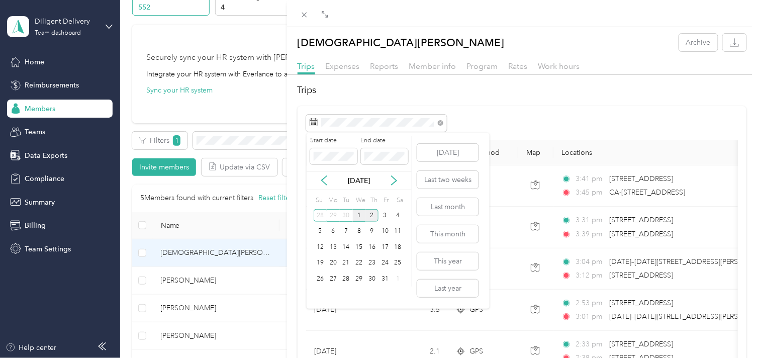
click at [357, 214] on div "1" at bounding box center [359, 215] width 13 height 13
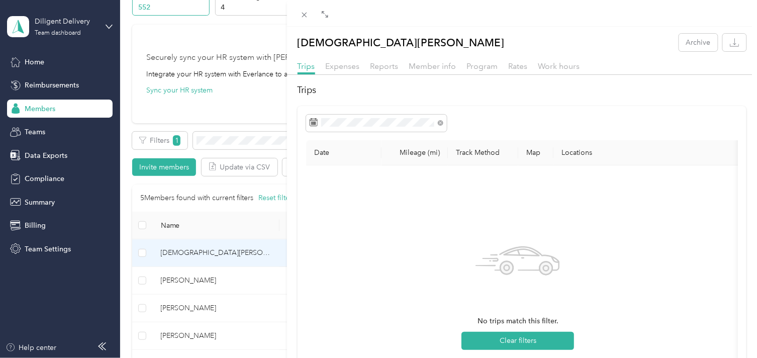
drag, startPoint x: 237, startPoint y: 143, endPoint x: 248, endPoint y: 144, distance: 11.7
click at [238, 142] on div "[DEMOGRAPHIC_DATA][PERSON_NAME] Archive Trips Expenses Reports Member info Prog…" at bounding box center [378, 179] width 757 height 358
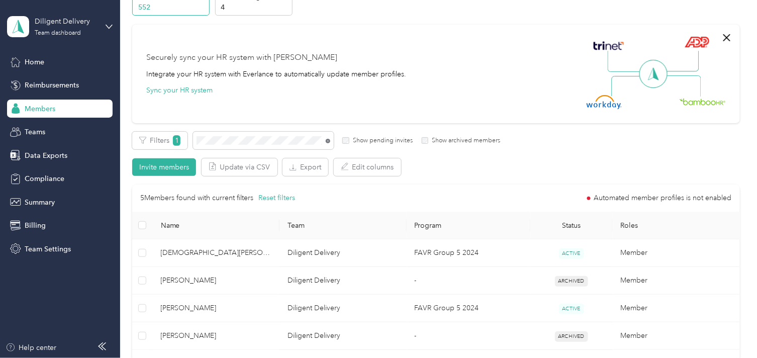
click at [328, 141] on icon at bounding box center [328, 141] width 5 height 5
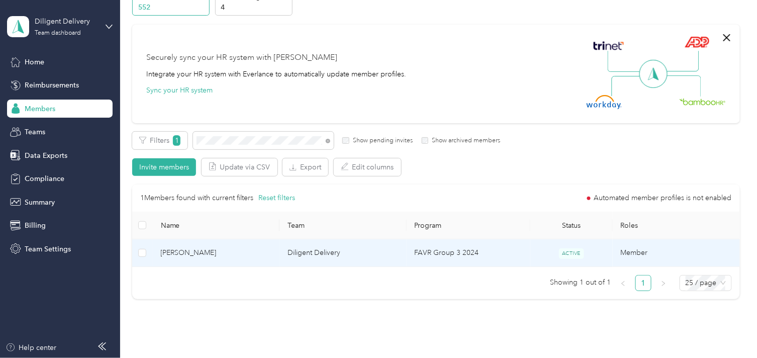
click at [265, 250] on span "[PERSON_NAME]" at bounding box center [216, 252] width 111 height 11
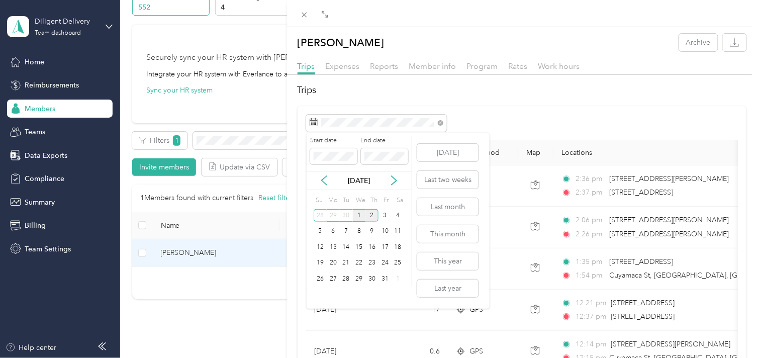
click at [358, 212] on div "1" at bounding box center [359, 215] width 13 height 13
